Goal: Transaction & Acquisition: Purchase product/service

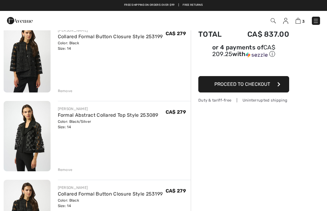
scroll to position [54, 0]
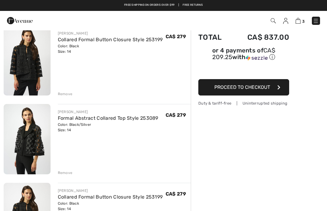
click at [68, 174] on div "Remove" at bounding box center [65, 172] width 15 height 5
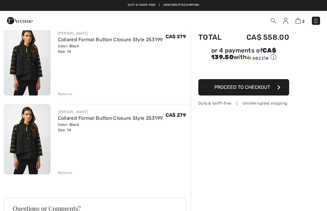
click at [70, 97] on div "JOSEPH RIBKOFF Collared Formal Button Closure Style 253199 Color: Black Size: 1…" at bounding box center [97, 180] width 187 height 310
click at [62, 174] on div "Remove" at bounding box center [65, 172] width 15 height 5
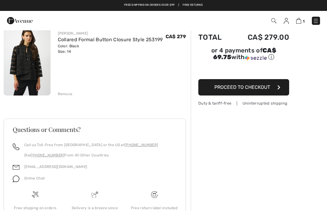
click at [272, 85] on button "Proceed to Checkout" at bounding box center [243, 87] width 91 height 16
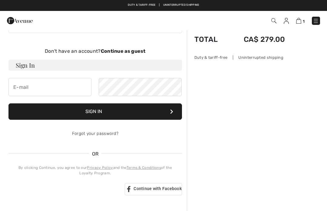
scroll to position [26, 0]
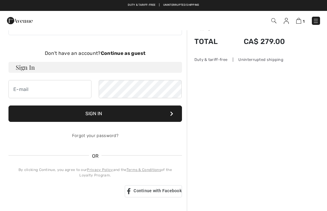
click at [139, 55] on strong "Continue as guest" at bounding box center [123, 53] width 45 height 6
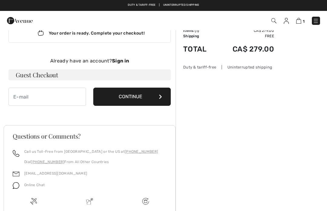
scroll to position [0, 0]
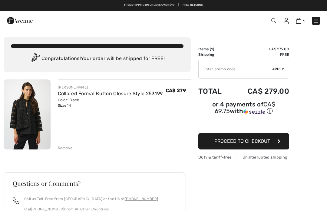
click at [265, 141] on span "Proceed to Checkout" at bounding box center [242, 141] width 56 height 6
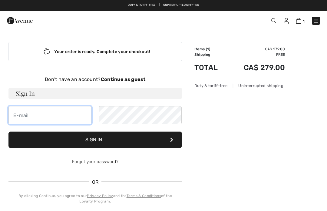
click at [60, 120] on input "email" at bounding box center [49, 115] width 83 height 18
click at [62, 113] on input "email" at bounding box center [49, 115] width 83 height 18
type input "elenaeuceda@hotmail.com"
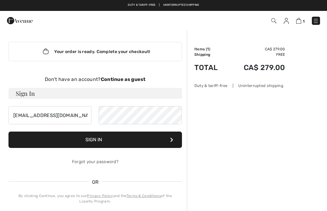
click at [138, 83] on div "Don't have an account? Continue as guest" at bounding box center [95, 79] width 174 height 7
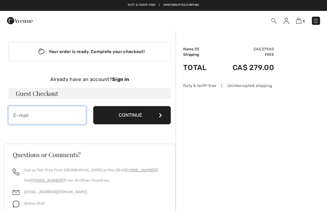
click at [63, 117] on input "email" at bounding box center [47, 115] width 78 height 18
type input "[EMAIL_ADDRESS][DOMAIN_NAME]"
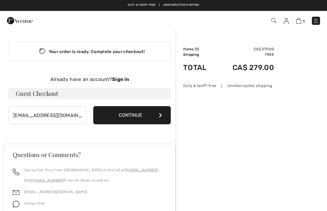
click at [134, 113] on button "Continue" at bounding box center [132, 115] width 78 height 18
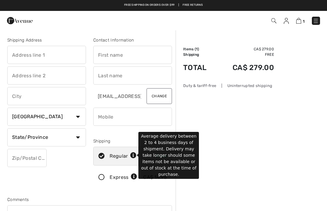
click at [133, 154] on icon at bounding box center [133, 155] width 6 height 6
radio input "true"
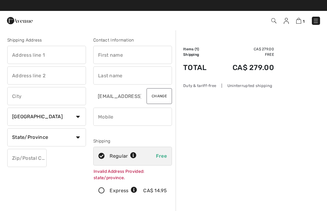
click at [296, 23] on link "1" at bounding box center [300, 20] width 8 height 7
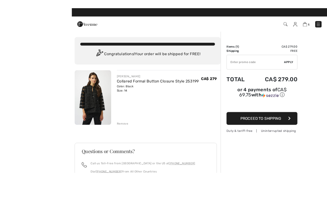
scroll to position [47, 0]
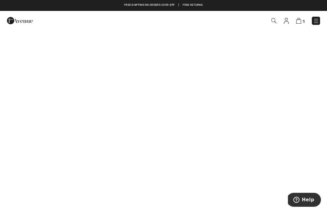
click at [315, 22] on img at bounding box center [316, 21] width 6 height 6
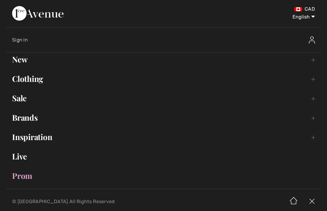
click at [25, 101] on link "Sale Toggle submenu" at bounding box center [163, 97] width 315 height 13
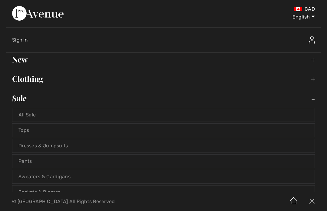
click at [30, 134] on link "Tops" at bounding box center [163, 130] width 302 height 13
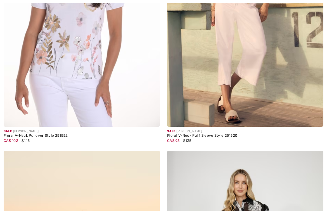
checkbox input "true"
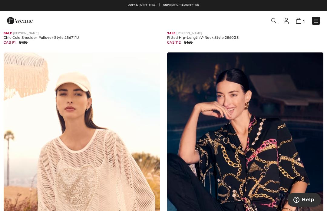
scroll to position [798, 0]
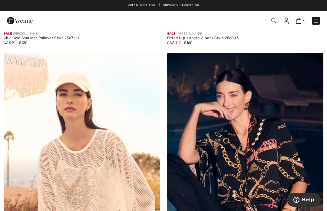
click at [279, 154] on img at bounding box center [245, 170] width 156 height 234
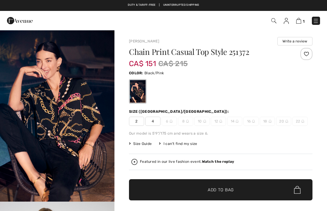
checkbox input "true"
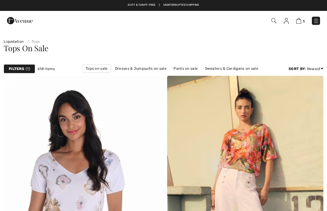
checkbox input "true"
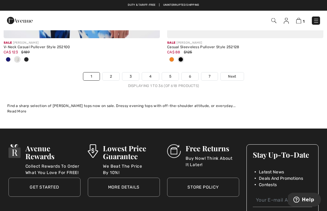
scroll to position [4883, 0]
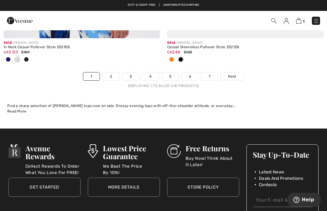
click at [241, 75] on link "Next" at bounding box center [232, 76] width 23 height 8
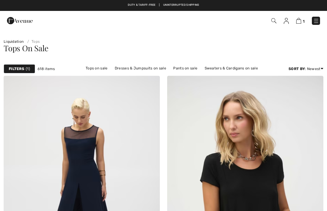
checkbox input "true"
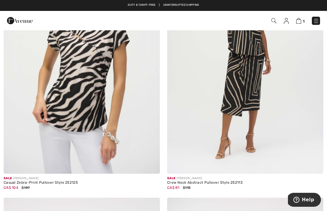
scroll to position [2542, 0]
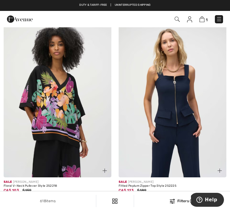
scroll to position [3214, 0]
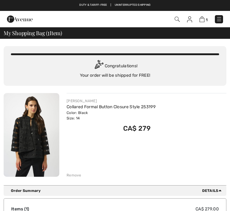
click at [105, 148] on div "JOSEPH RIBKOFF Collared Formal Button Closure Style 253199 Color: Black Size: 1…" at bounding box center [147, 135] width 160 height 85
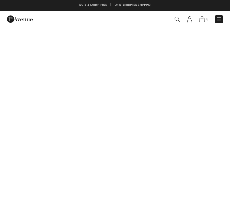
checkbox input "true"
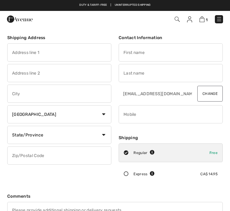
click at [71, 50] on input "text" at bounding box center [59, 52] width 104 height 18
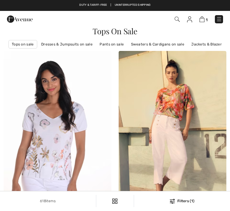
checkbox input "true"
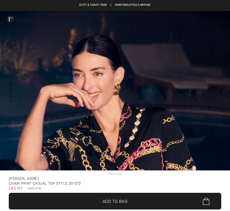
checkbox input "true"
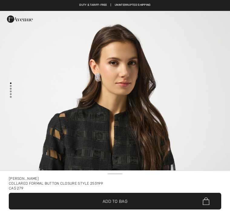
checkbox input "true"
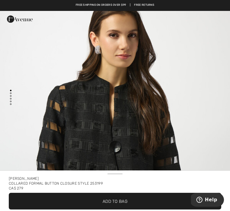
scroll to position [28, 0]
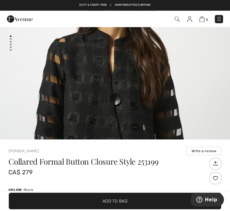
click at [209, 103] on img "1 / 5" at bounding box center [115, 108] width 230 height 345
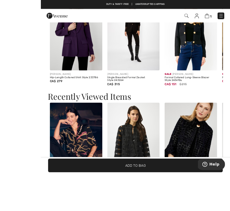
scroll to position [902, 0]
